Goal: Task Accomplishment & Management: Use online tool/utility

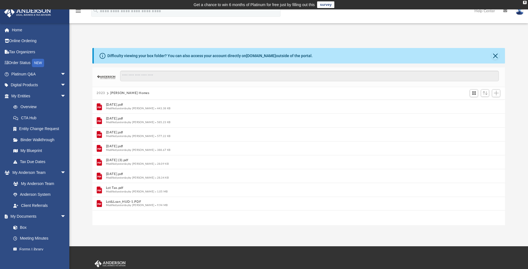
scroll to position [122, 408]
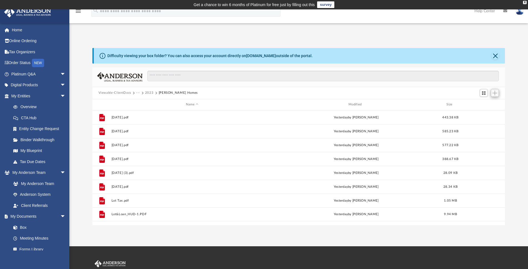
click at [498, 94] on button "Add" at bounding box center [495, 93] width 8 height 8
click at [486, 105] on li "Upload" at bounding box center [487, 104] width 18 height 6
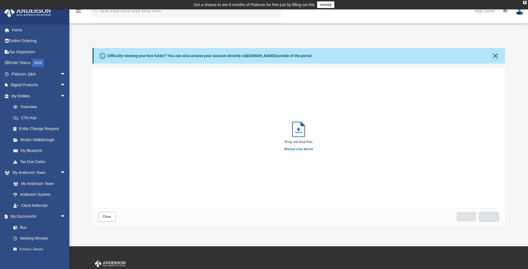
scroll to position [136, 408]
click at [491, 219] on span "Upload" at bounding box center [490, 216] width 12 height 3
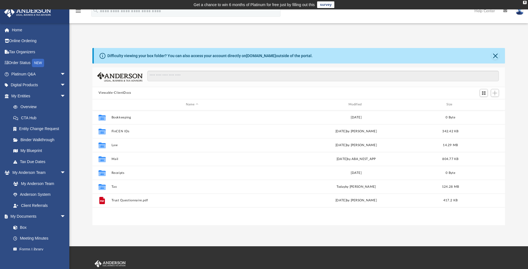
scroll to position [122, 408]
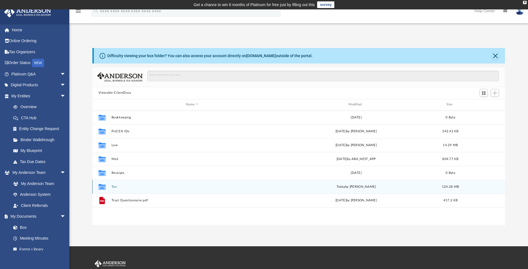
click at [113, 187] on button "Tax" at bounding box center [192, 187] width 162 height 4
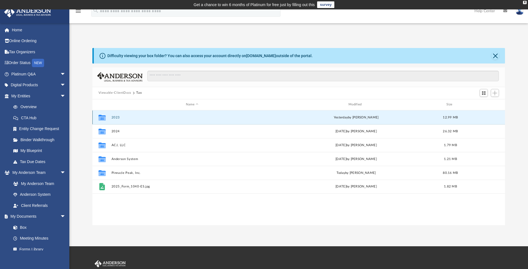
click at [113, 116] on button "2023" at bounding box center [192, 118] width 162 height 4
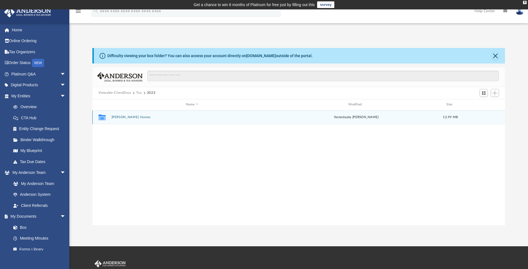
click at [115, 116] on button "[PERSON_NAME] Homes" at bounding box center [192, 118] width 162 height 4
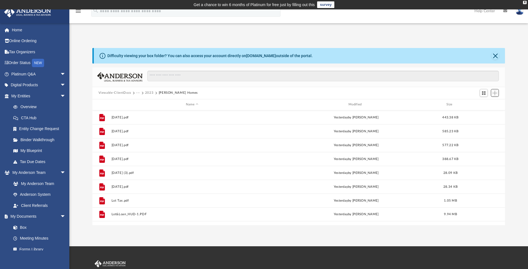
click at [496, 94] on span "Add" at bounding box center [495, 93] width 5 height 5
click at [485, 105] on li "Upload" at bounding box center [487, 104] width 18 height 6
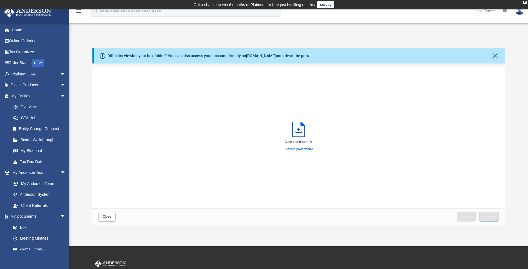
scroll to position [136, 408]
click at [490, 215] on button "Upload" at bounding box center [490, 217] width 20 height 10
click at [109, 216] on span "Close" at bounding box center [107, 216] width 9 height 3
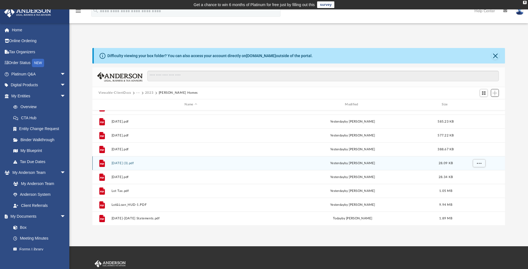
scroll to position [10, 0]
